Goal: Browse casually: Explore the website without a specific task or goal

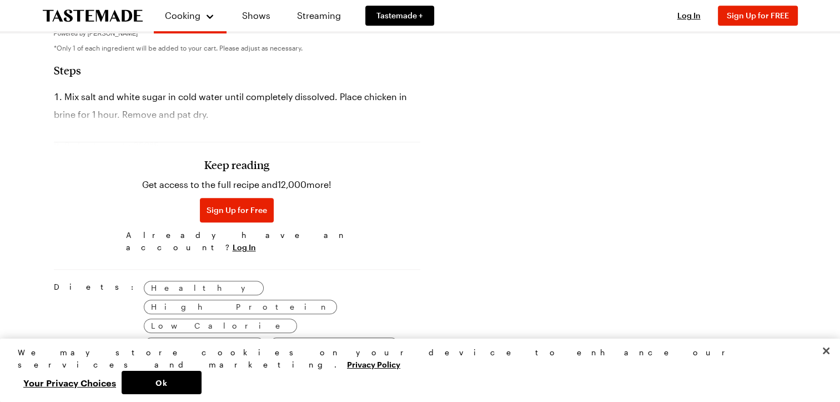
scroll to position [722, 0]
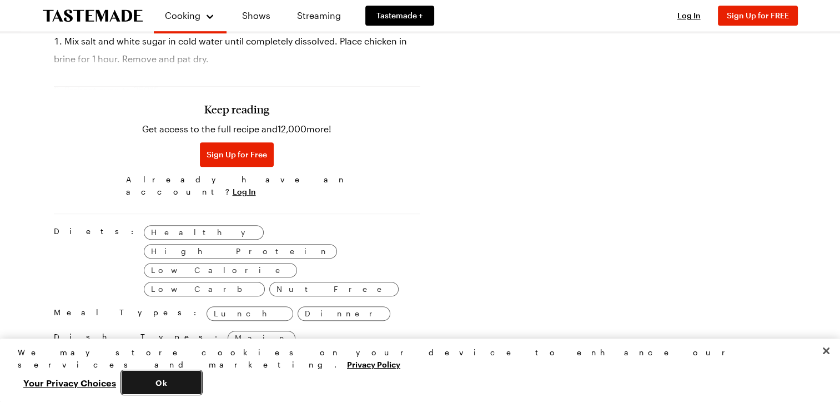
click at [202, 377] on button "Ok" at bounding box center [162, 381] width 80 height 23
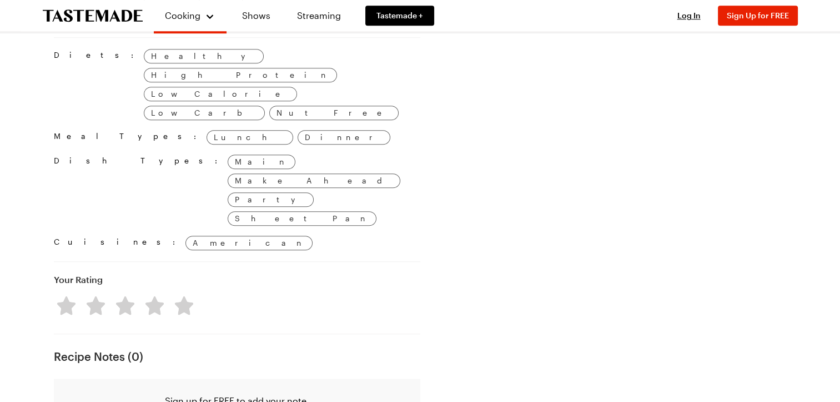
scroll to position [611, 0]
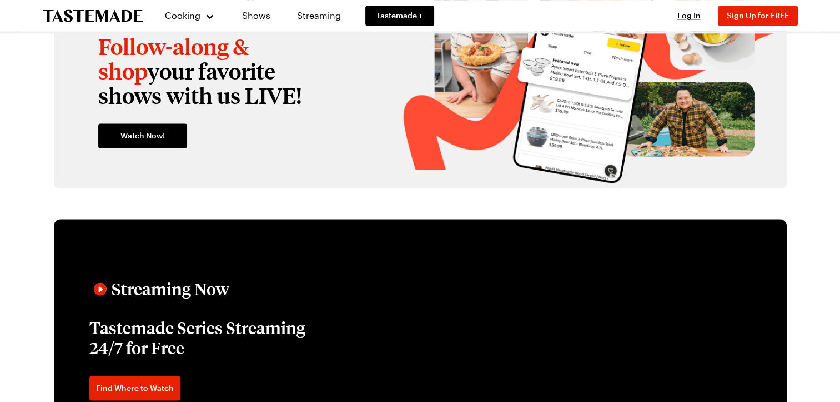
scroll to position [1666, 0]
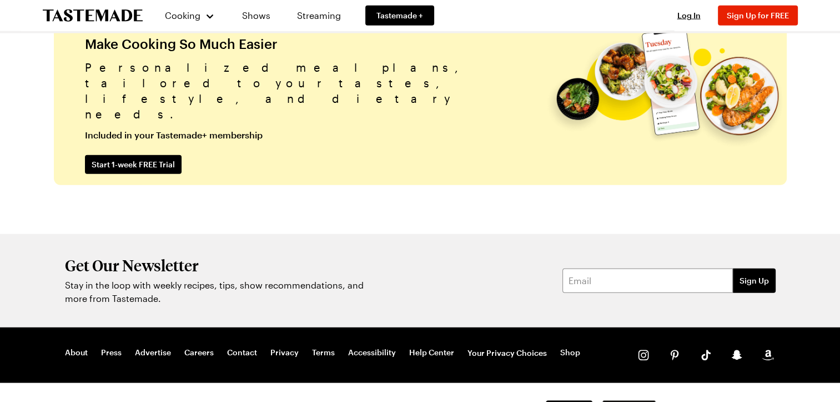
scroll to position [2812, 0]
